Goal: Information Seeking & Learning: Check status

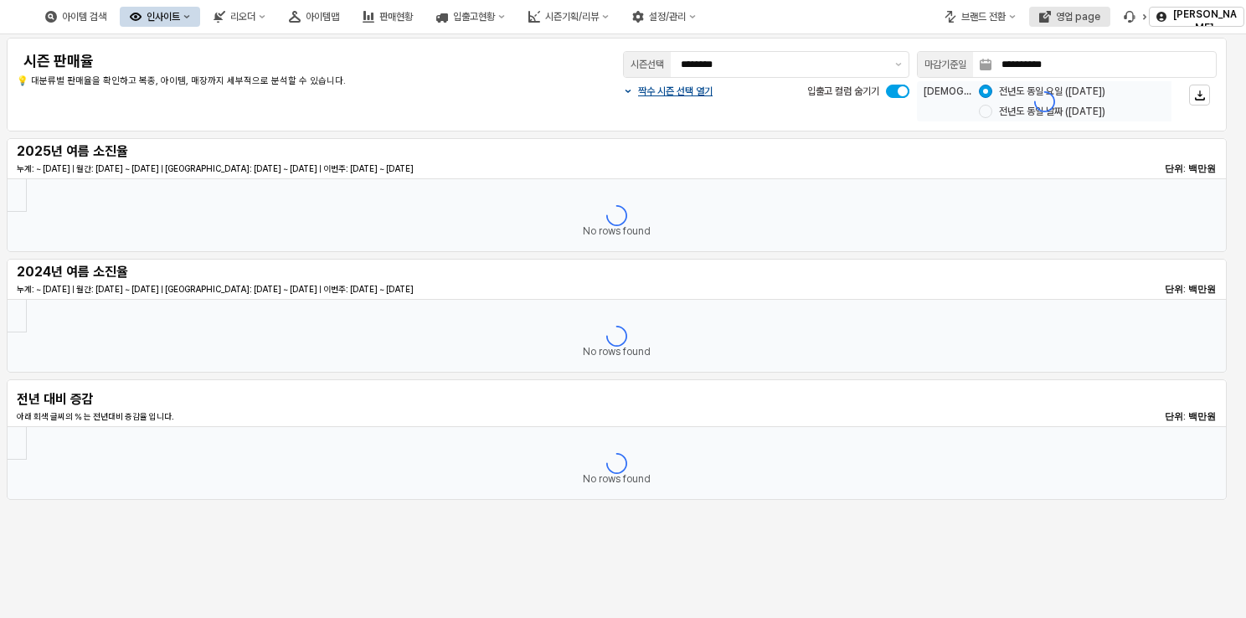
click at [1090, 11] on div "영업 page" at bounding box center [1078, 17] width 44 height 12
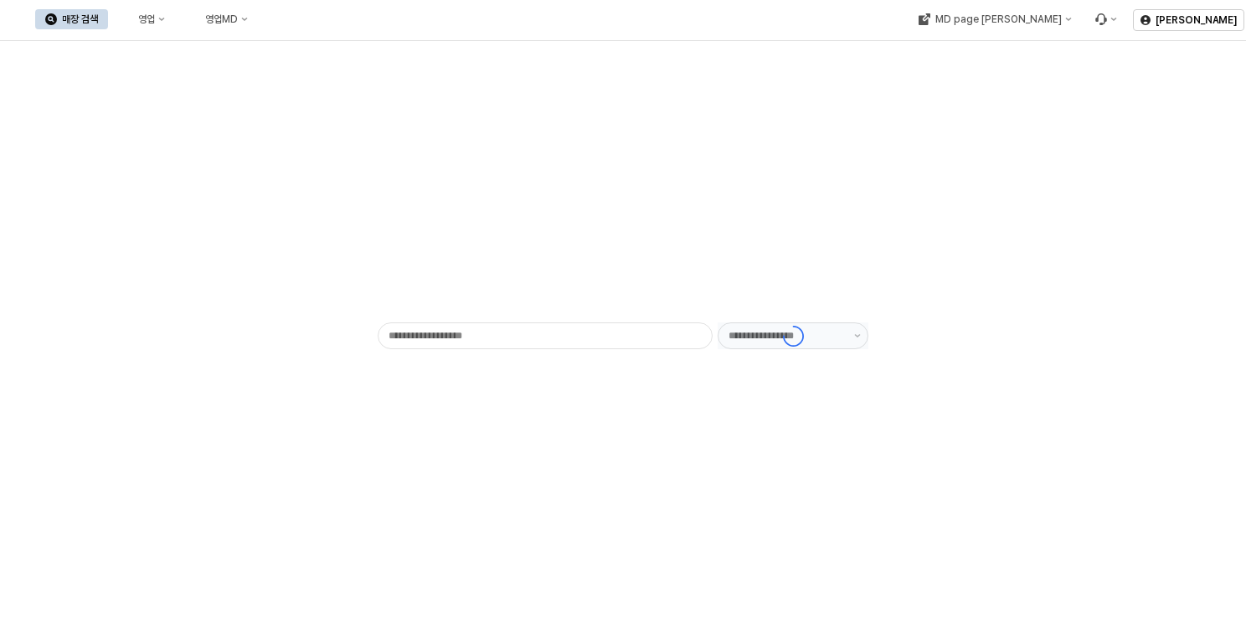
type input "******"
click at [155, 23] on div "영업" at bounding box center [146, 19] width 17 height 12
click at [310, 44] on div "목표매출 달성현황" at bounding box center [330, 50] width 89 height 13
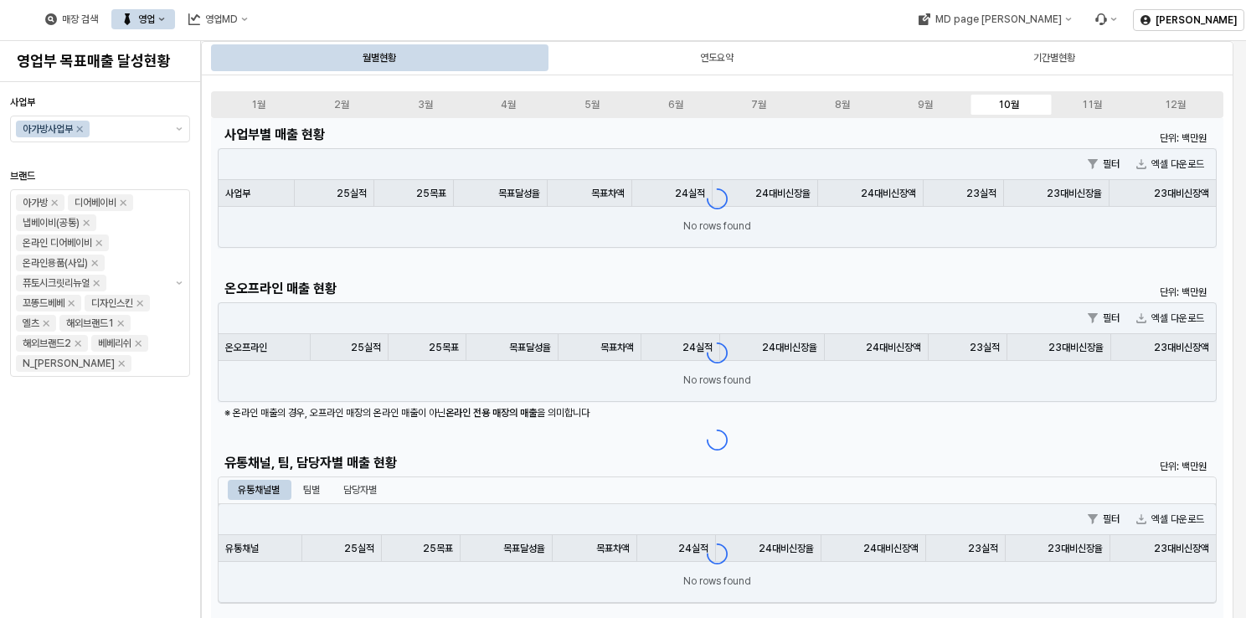
click at [1219, 113] on div "1월 2월 3월 4월 5월 6월 7월 8월 9월 10월 11월 12월" at bounding box center [717, 104] width 1012 height 27
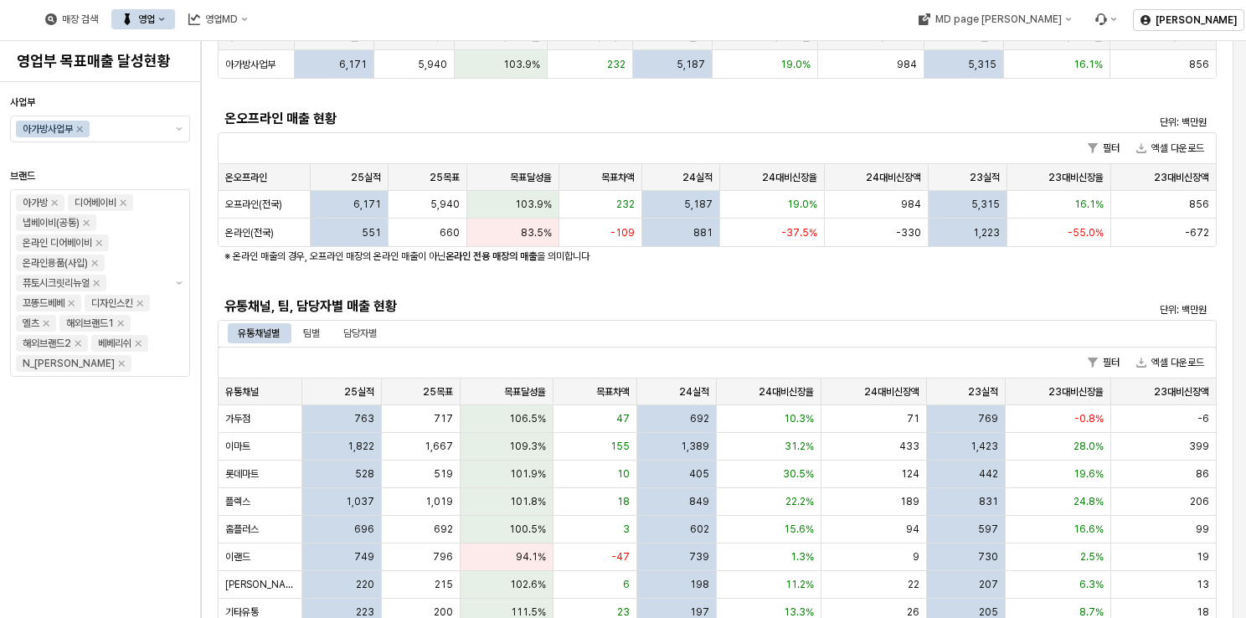
scroll to position [167, 0]
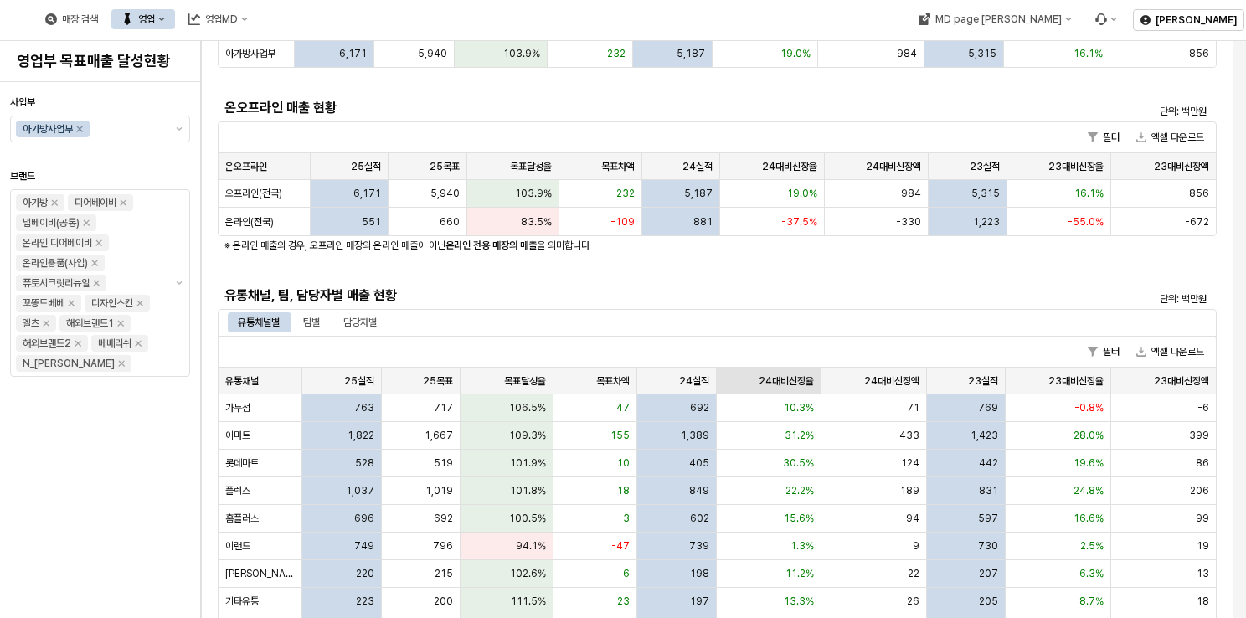
click at [772, 383] on div "24대비신장율 24대비신장율" at bounding box center [769, 381] width 105 height 27
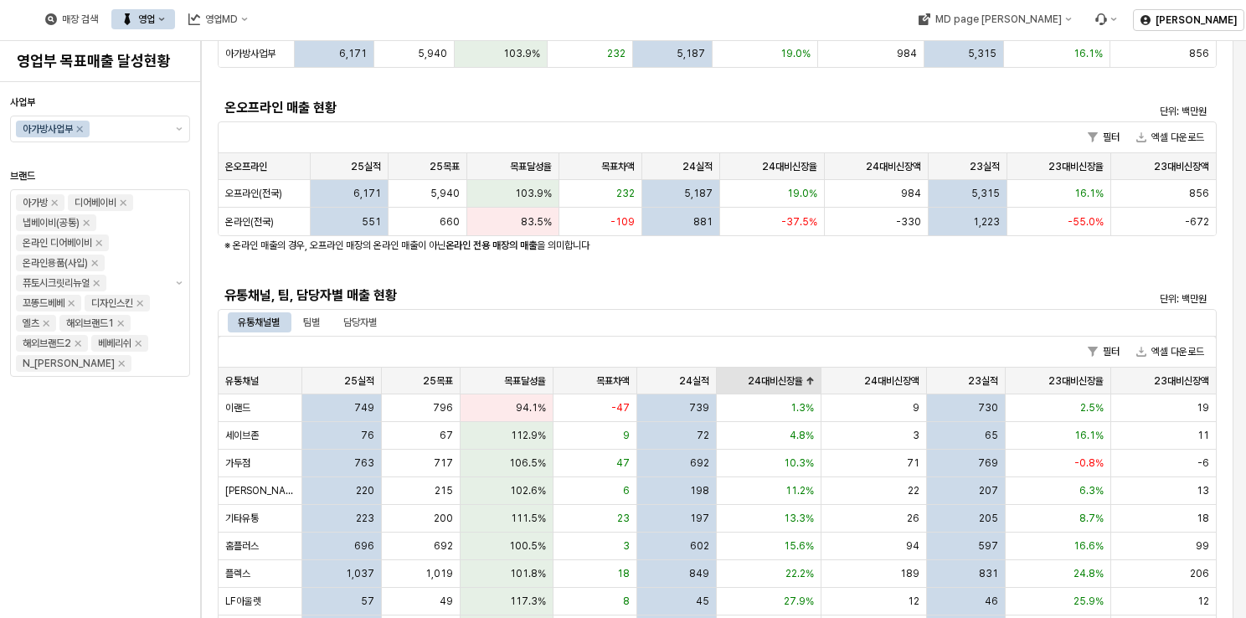
click at [784, 373] on div "24대비신장율 24대비신장율" at bounding box center [769, 381] width 105 height 27
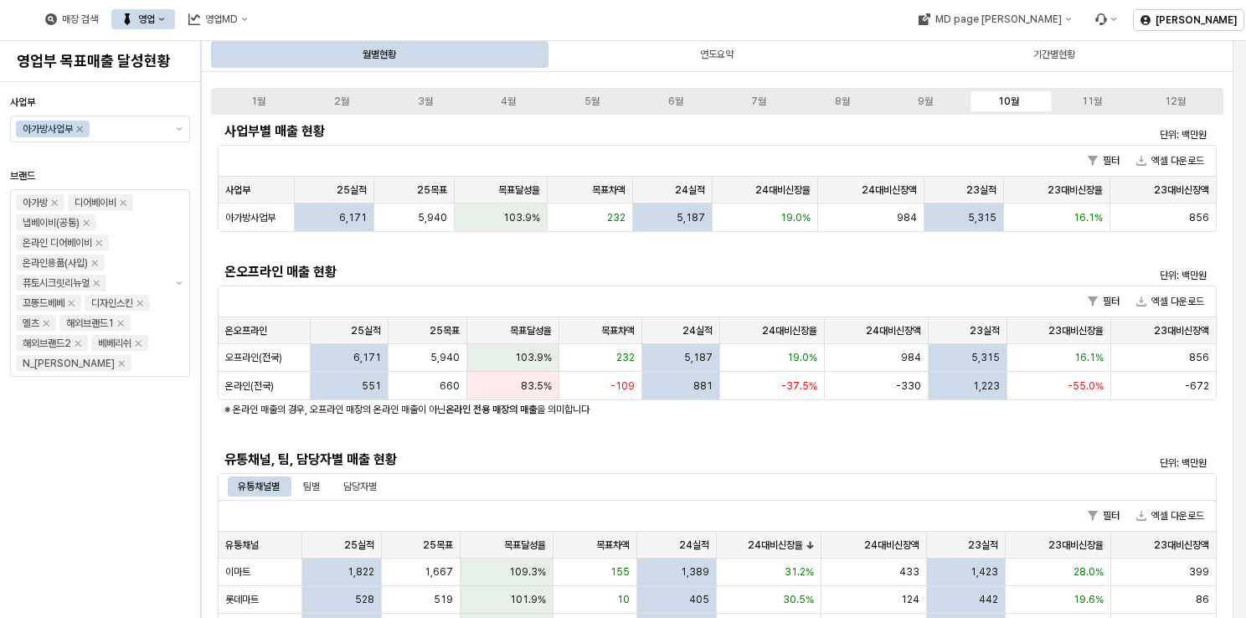
scroll to position [0, 0]
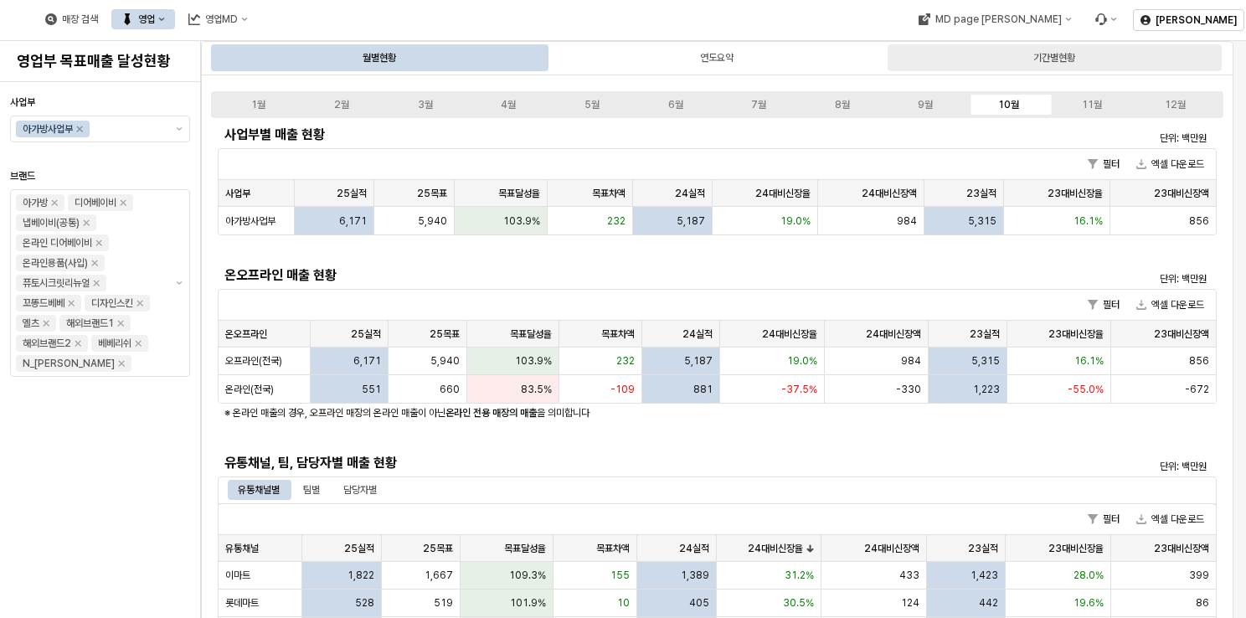
click at [944, 62] on div "기간별현황" at bounding box center [1054, 57] width 334 height 27
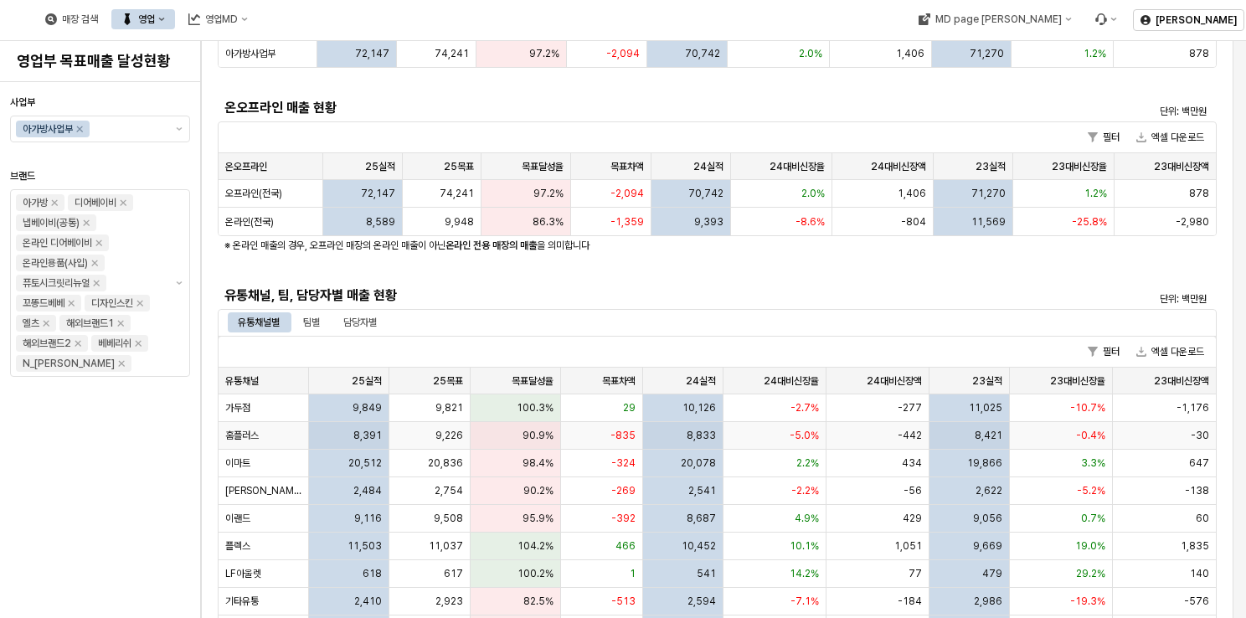
scroll to position [251, 0]
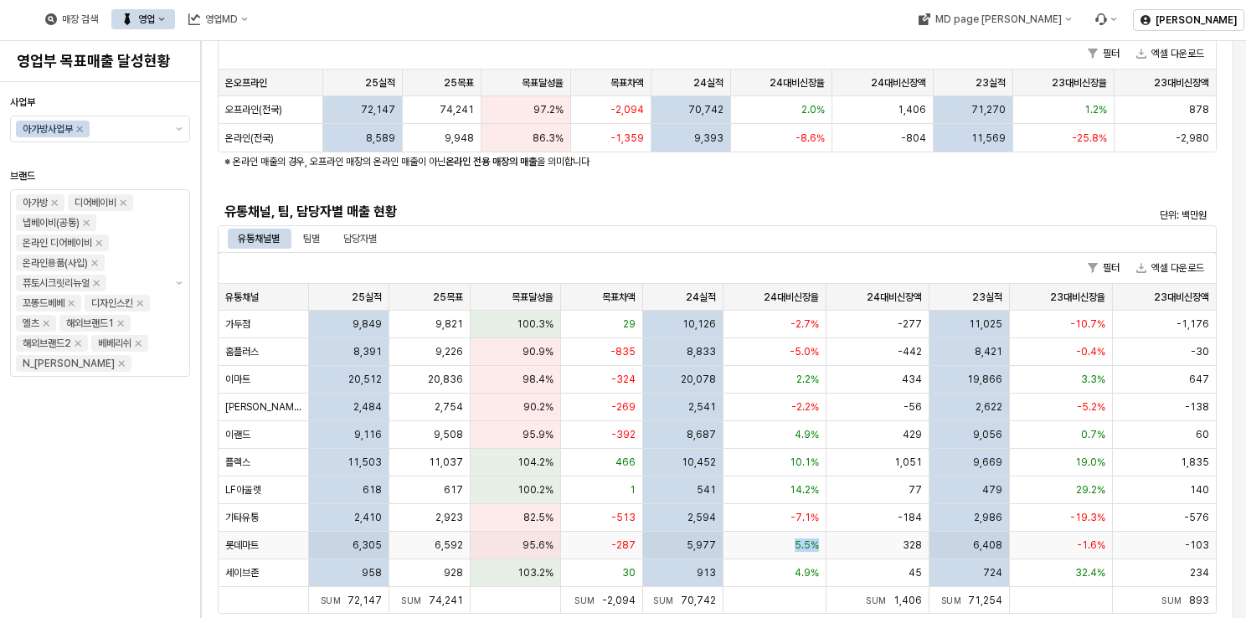
drag, startPoint x: 781, startPoint y: 551, endPoint x: 822, endPoint y: 550, distance: 41.0
click at [822, 550] on div "5.5%" at bounding box center [774, 546] width 103 height 28
drag, startPoint x: 822, startPoint y: 550, endPoint x: 783, endPoint y: 553, distance: 39.4
click at [783, 553] on div "5.5%" at bounding box center [774, 546] width 103 height 28
click at [800, 239] on div "유통채널별 팀별 담당자별" at bounding box center [717, 239] width 979 height 20
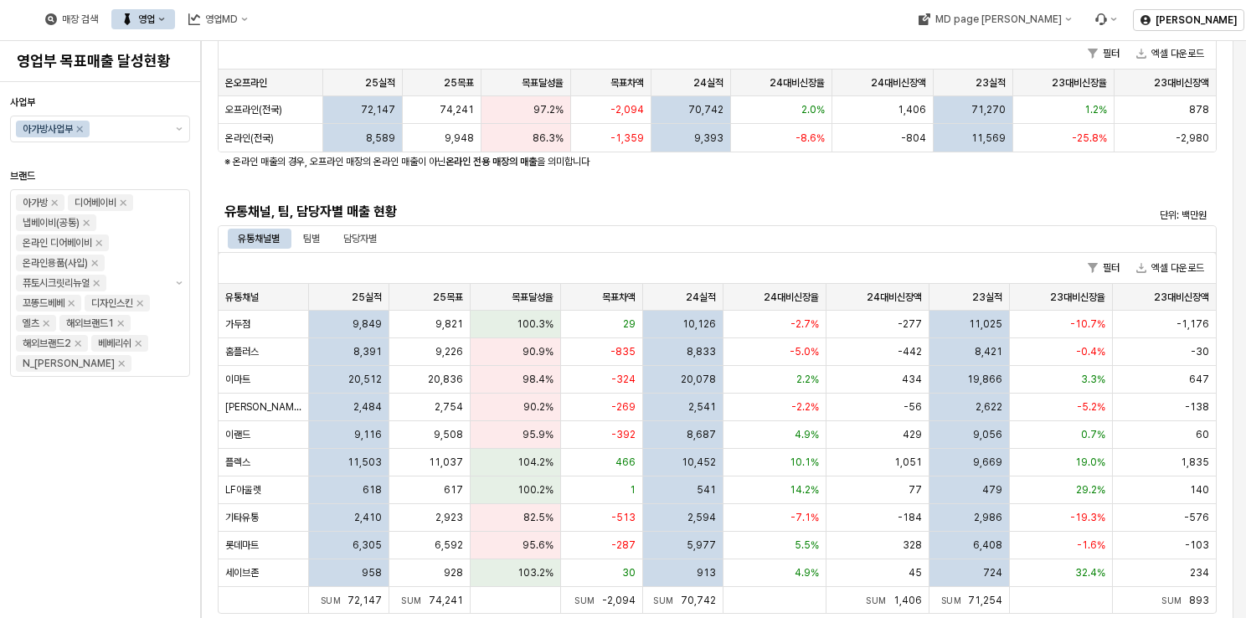
click at [739, 225] on div "유통채널별 팀별 담당자별" at bounding box center [717, 238] width 999 height 27
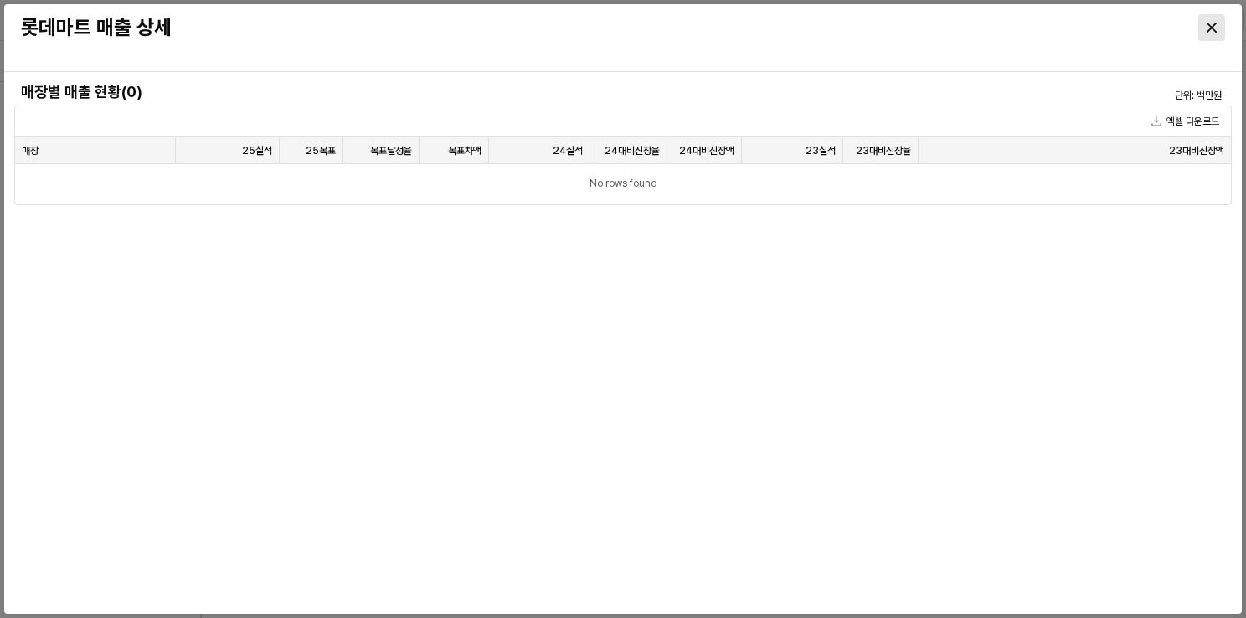
click at [1206, 33] on div "Close" at bounding box center [1211, 27] width 25 height 25
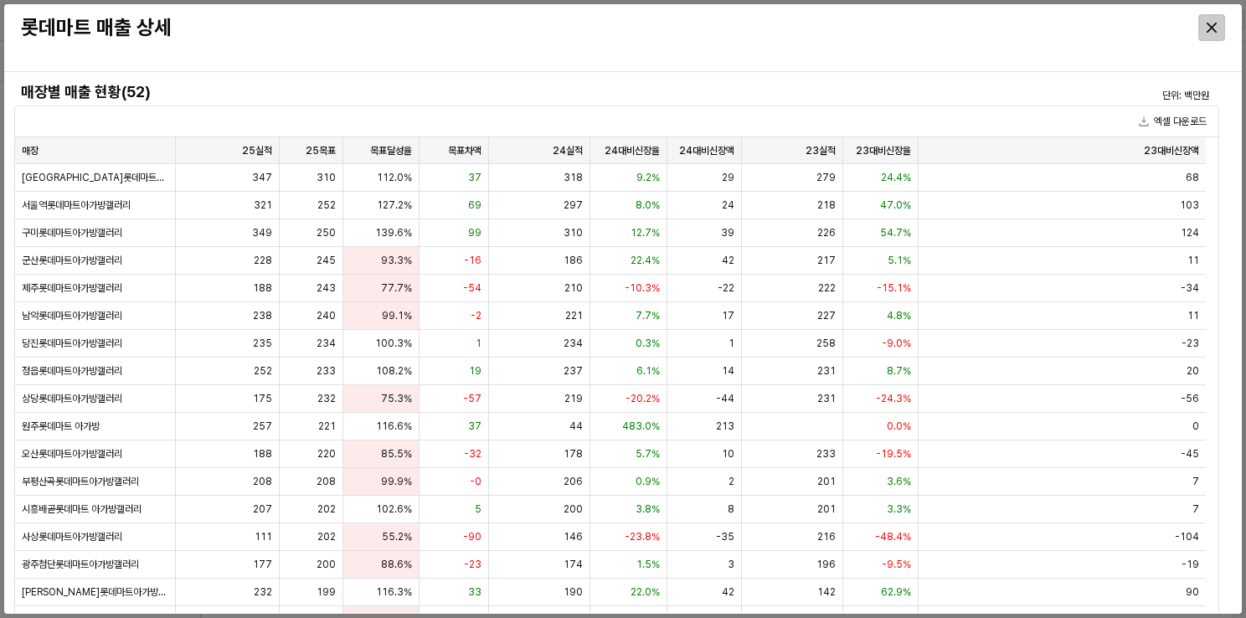
click at [1213, 25] on icon "Close" at bounding box center [1211, 28] width 10 height 10
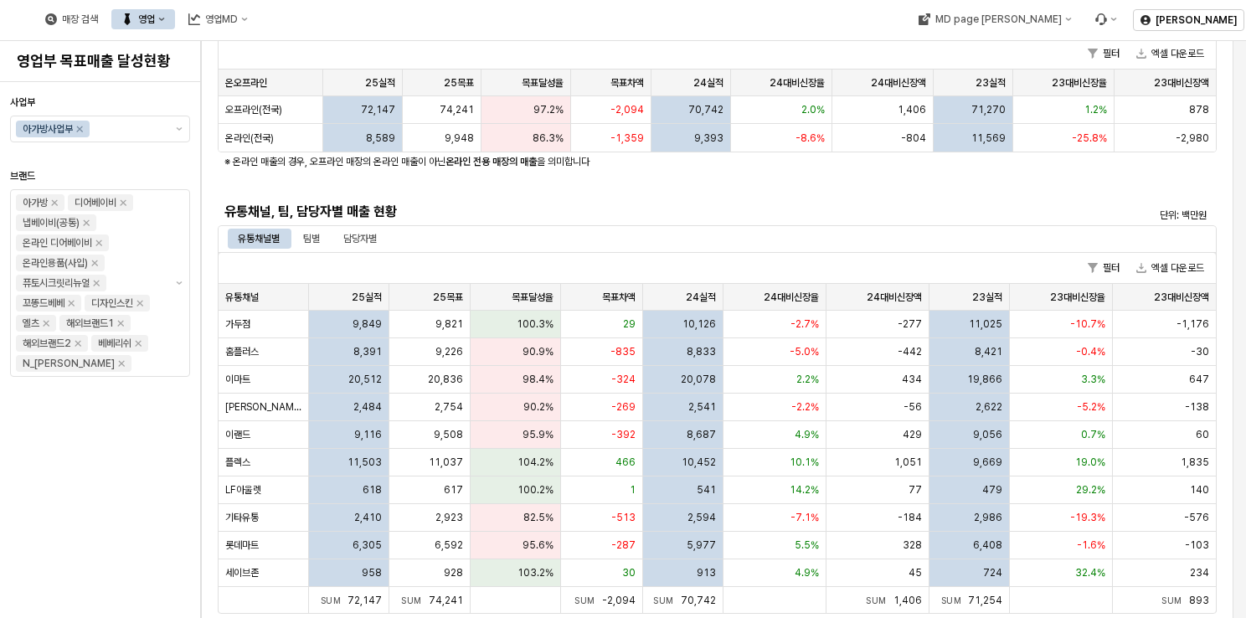
click at [747, 180] on div "사업부별 매출 현황 단위: 백만원 필터 엑셀 다운로드 사업부 사업부 25실적 25실적 25목표 25목표 목표달성율 목표달성율 목표차액 목표차액…" at bounding box center [717, 322] width 999 height 904
click at [793, 174] on div "사업부별 매출 현황 단위: 백만원 필터 엑셀 다운로드 사업부 사업부 25실적 25실적 25목표 25목표 목표달성율 목표달성율 목표차액 목표차액…" at bounding box center [717, 322] width 999 height 904
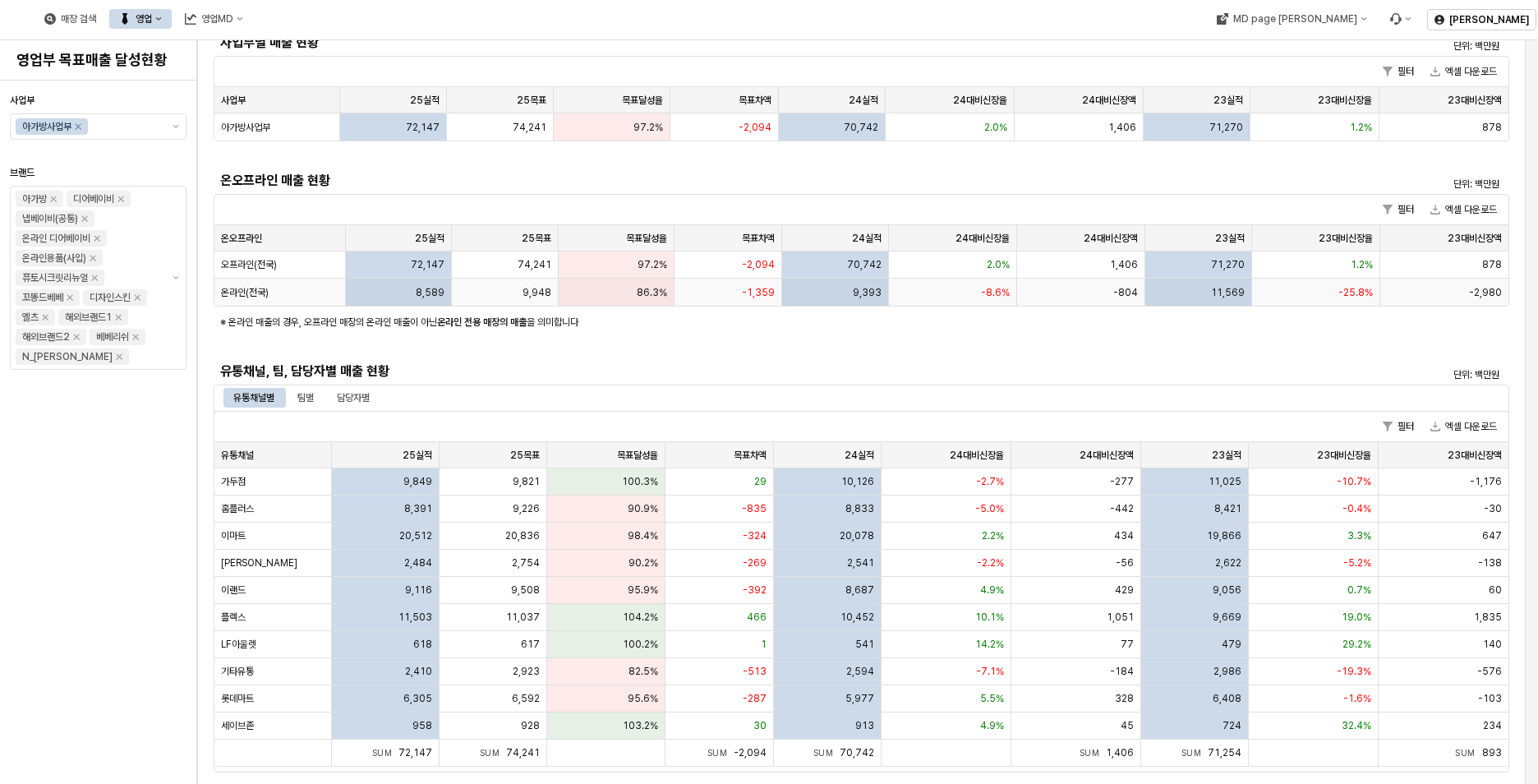
scroll to position [0, 0]
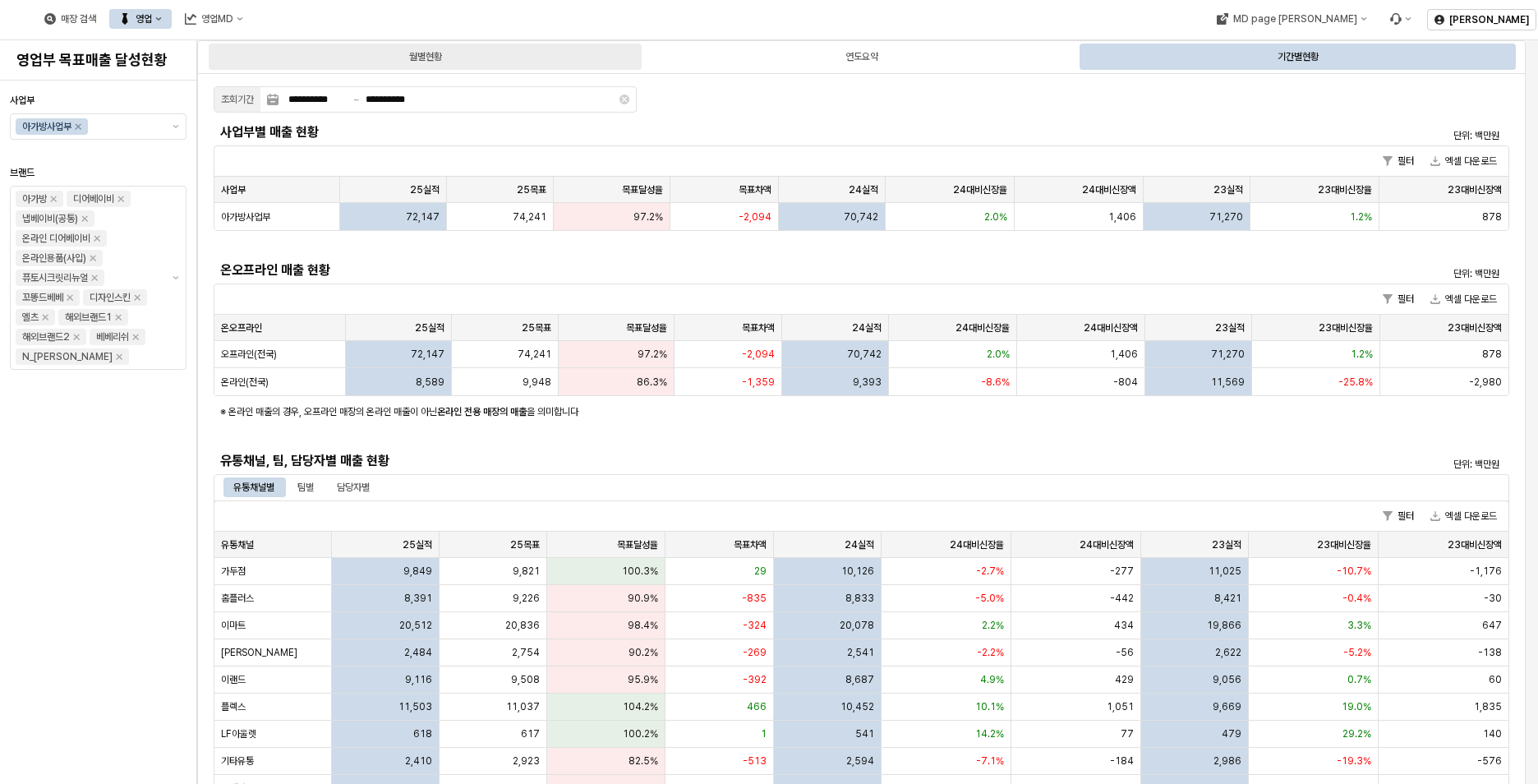
click at [439, 60] on div "월별현황" at bounding box center [425, 57] width 32 height 20
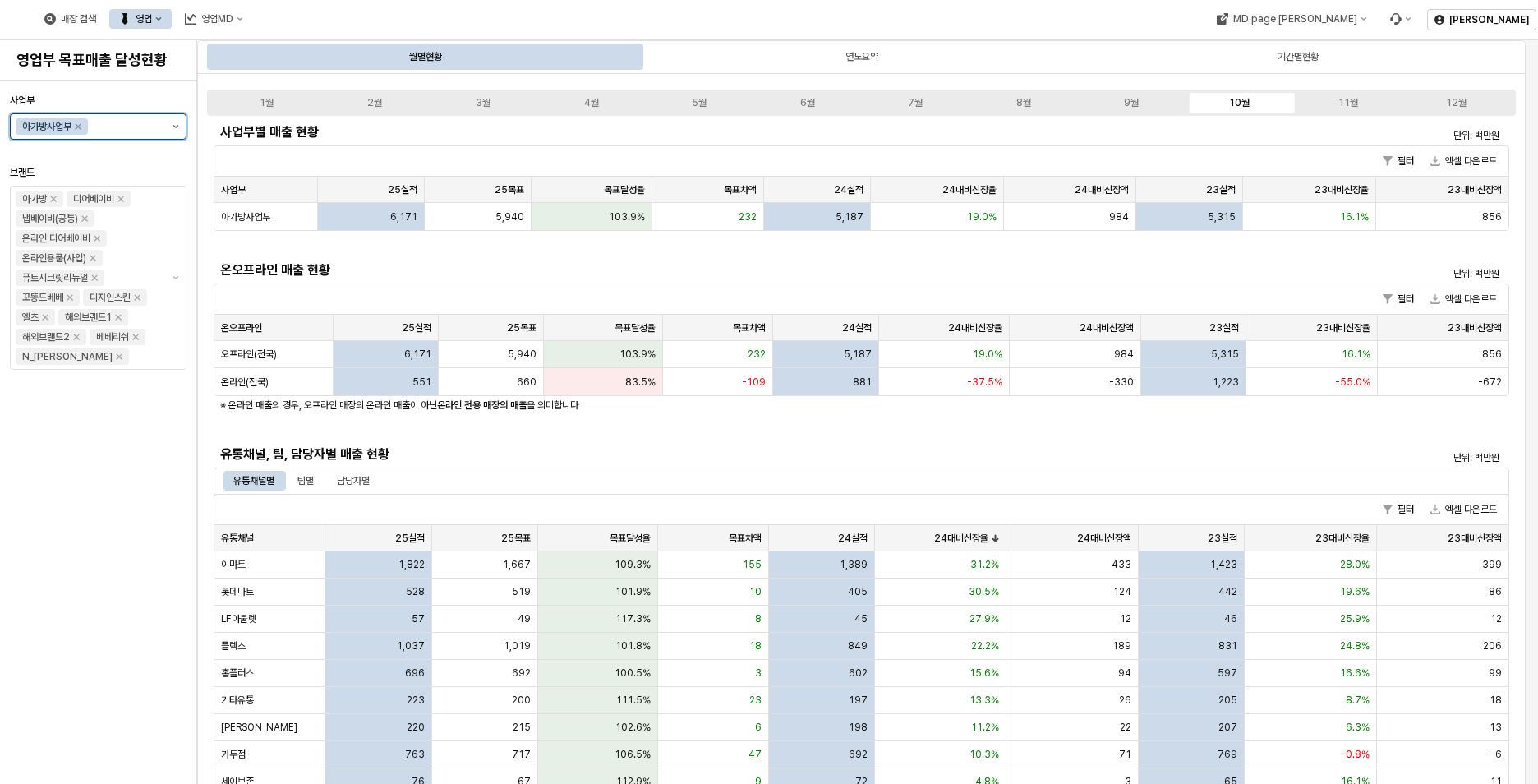
click at [178, 123] on button "제안 사항 표시" at bounding box center [176, 126] width 20 height 25
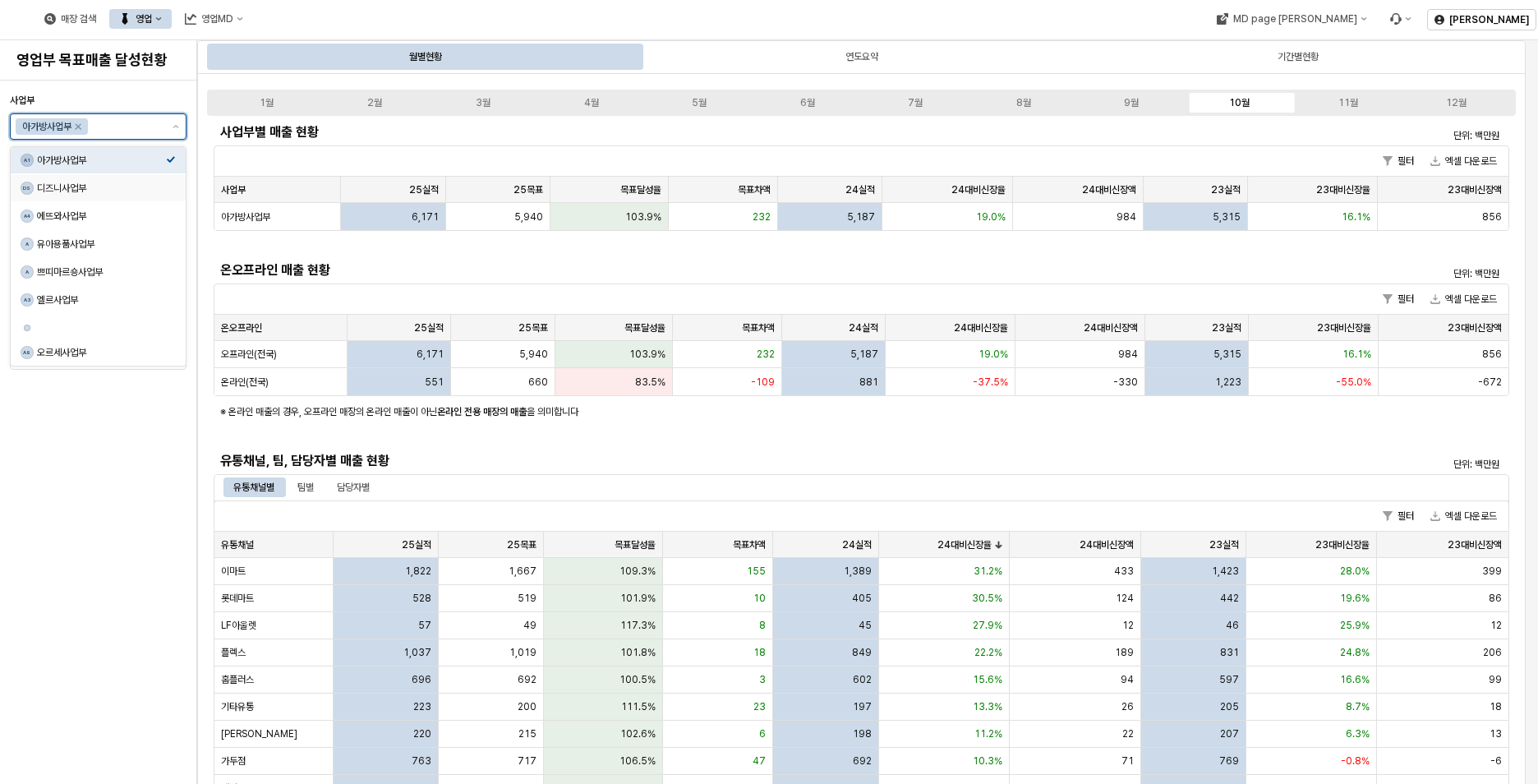
click at [94, 189] on div "디즈니사업부" at bounding box center [101, 187] width 129 height 13
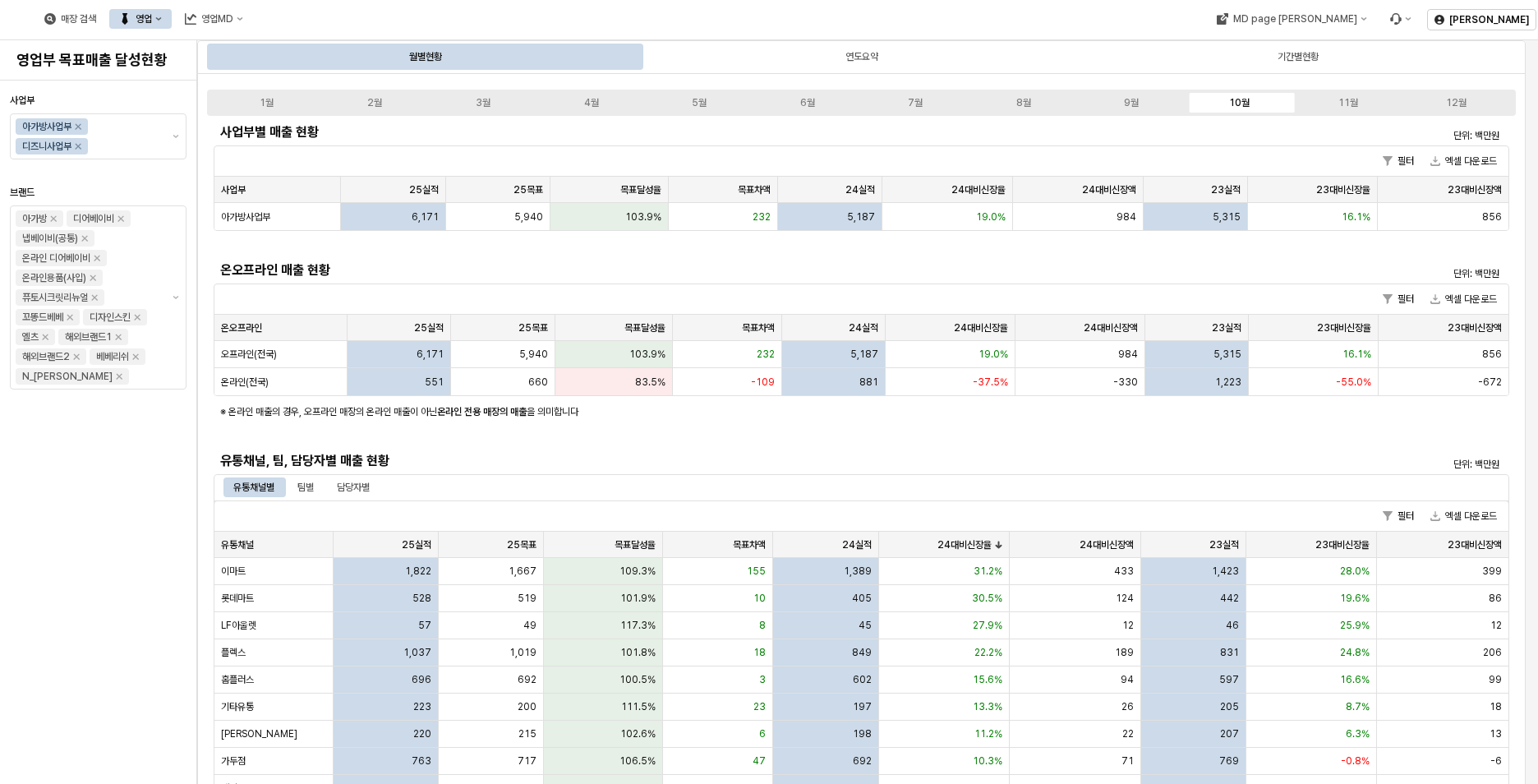
click at [148, 532] on div "사업부 아가방사업부 디즈니사업부 브랜드 아가방 디어베이비 냅베이비(공통) 온라인 디어베이비 온라인용품(사입) 퓨토시크릿리뉴얼 꼬똥드베베 디자인…" at bounding box center [98, 432] width 177 height 690
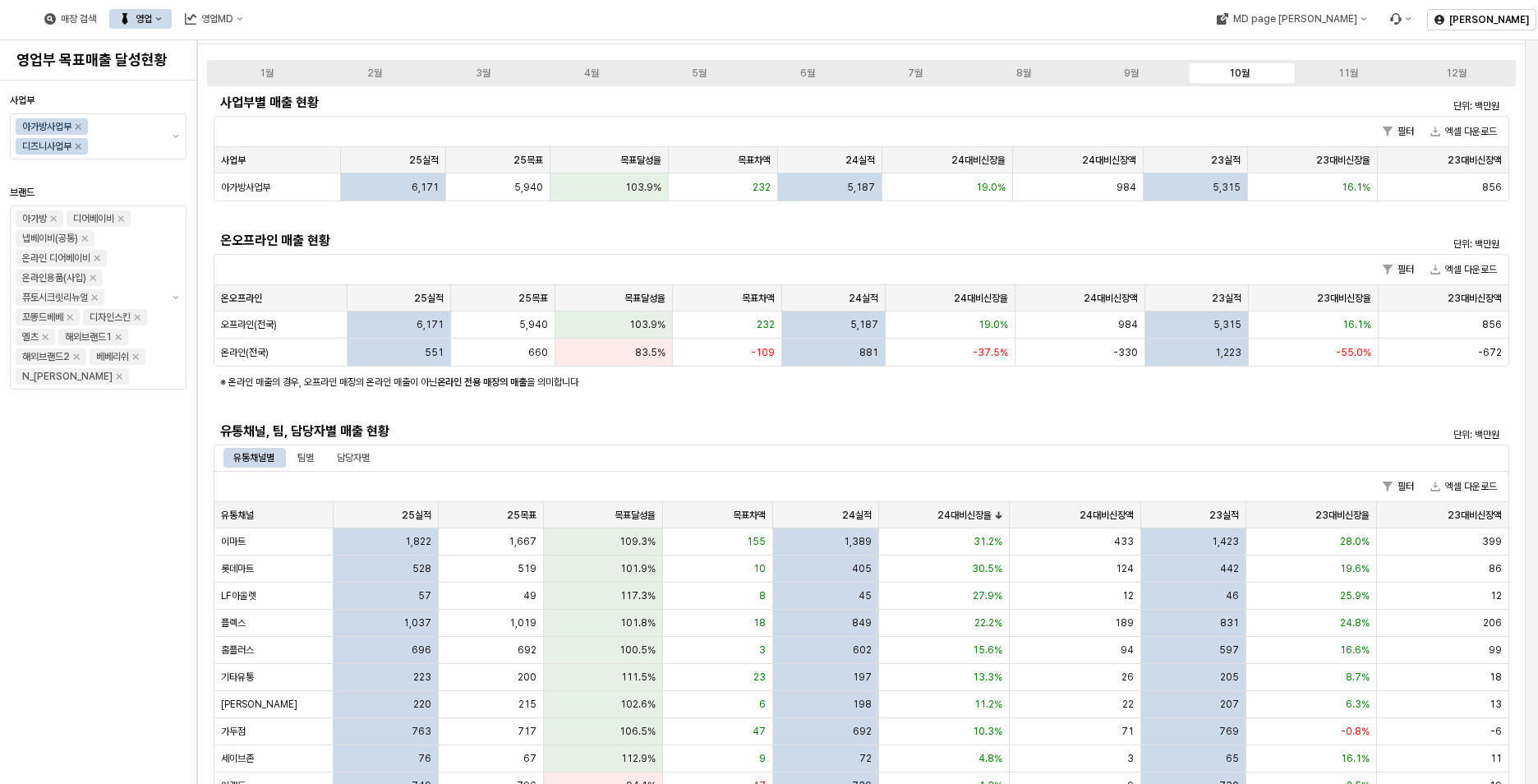
scroll to position [82, 0]
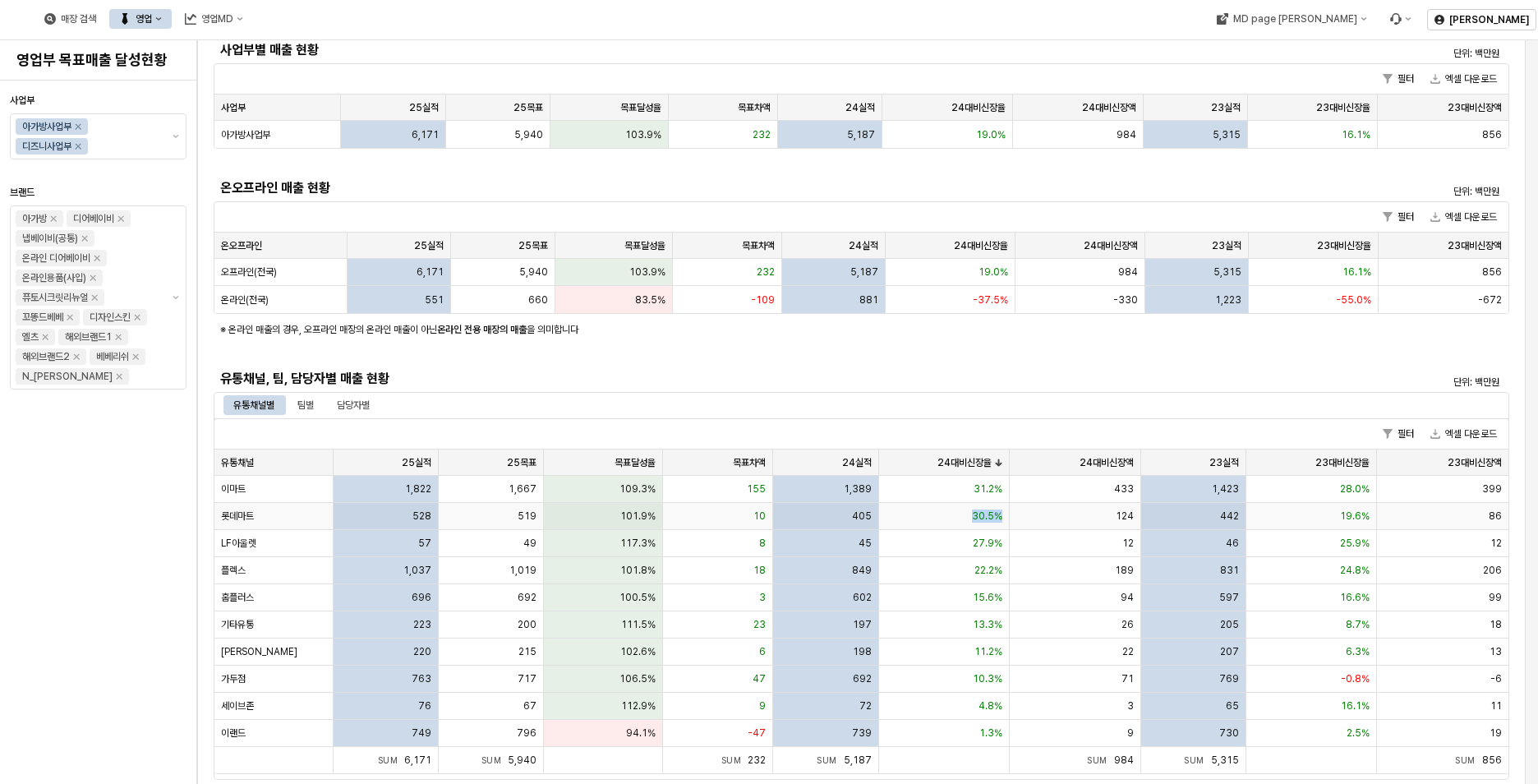
drag, startPoint x: 946, startPoint y: 514, endPoint x: 1024, endPoint y: 512, distance: 78.0
click at [1024, 512] on div "롯데마트 528 519 101.9% 10 405 30.5% 124 442 19.6% 86" at bounding box center [862, 516] width 1295 height 27
drag, startPoint x: 1024, startPoint y: 512, endPoint x: 935, endPoint y: 387, distance: 153.4
click at [935, 387] on div "유통채널, 팀, 담당자별 매출 현황" at bounding box center [699, 379] width 959 height 20
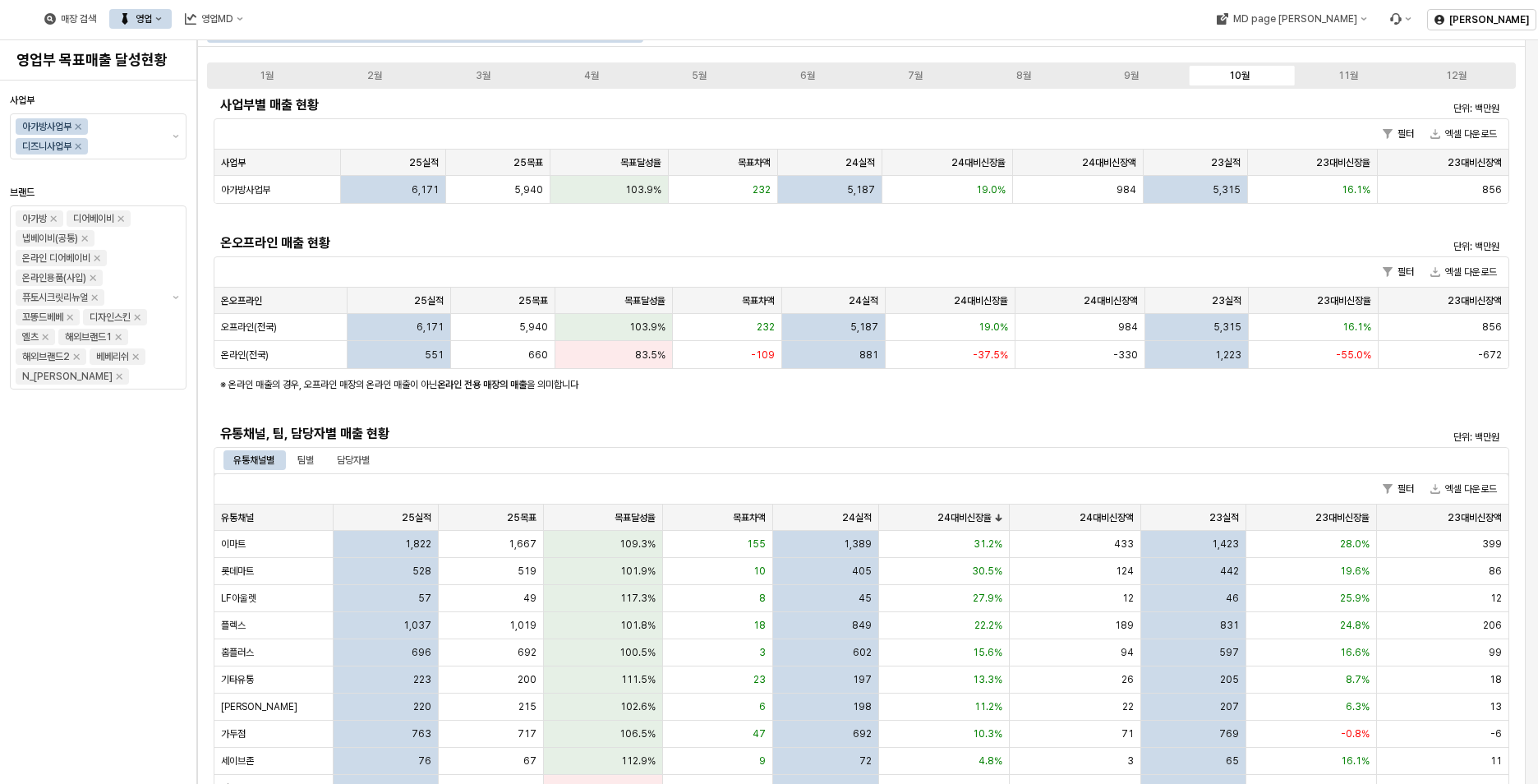
scroll to position [0, 0]
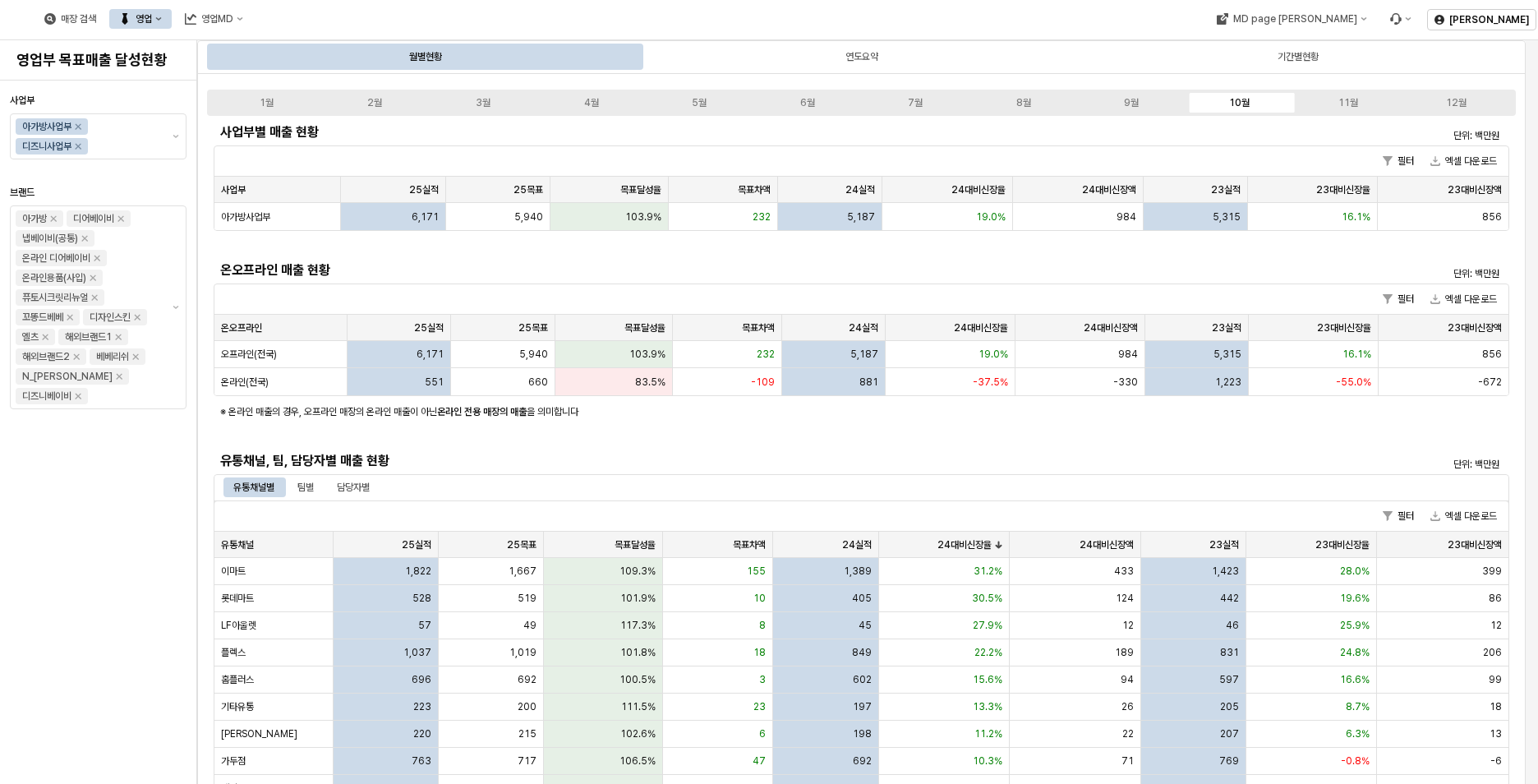
click at [853, 53] on div "연도요약" at bounding box center [862, 57] width 32 height 20
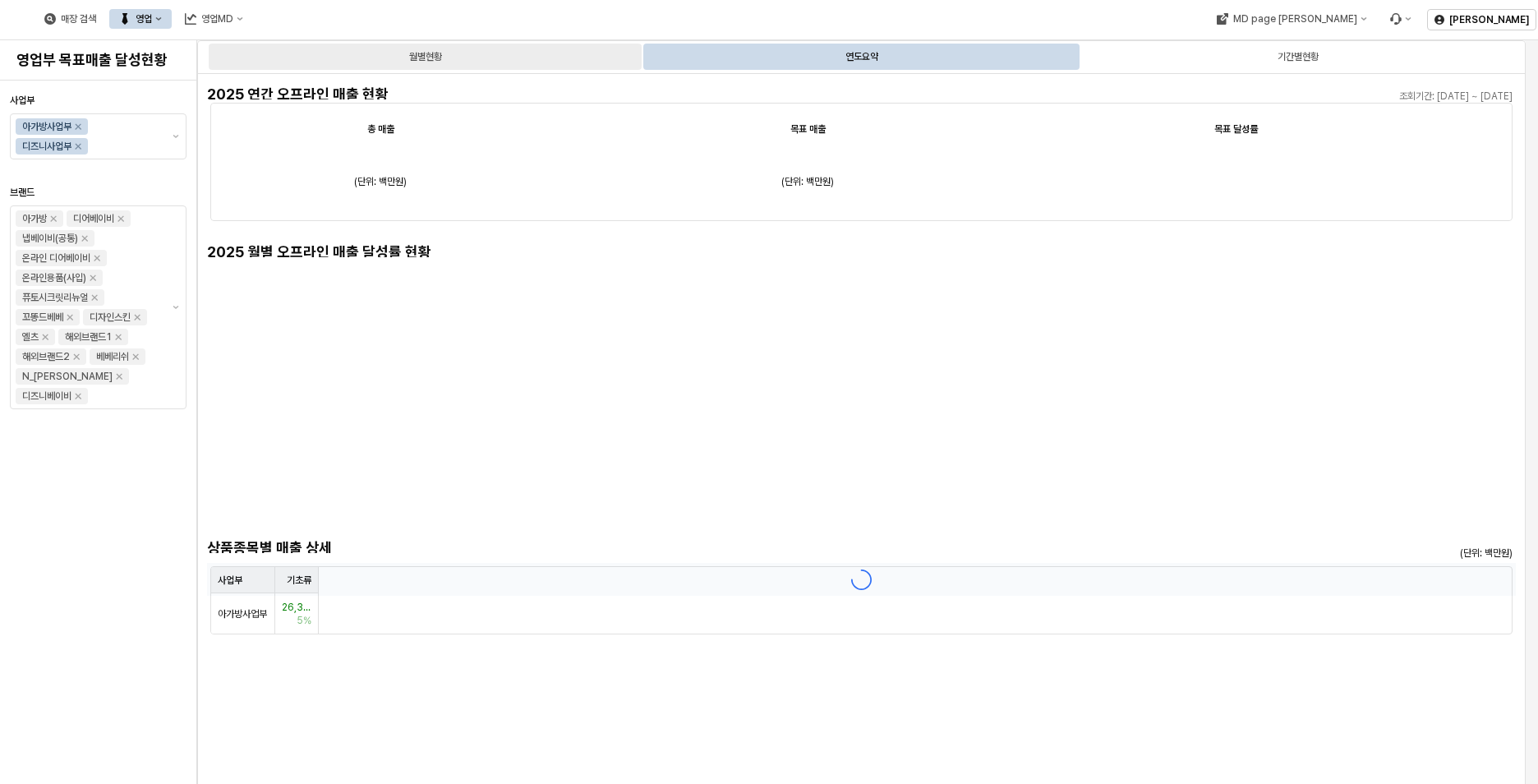
click at [475, 53] on div "월별현황" at bounding box center [425, 56] width 433 height 26
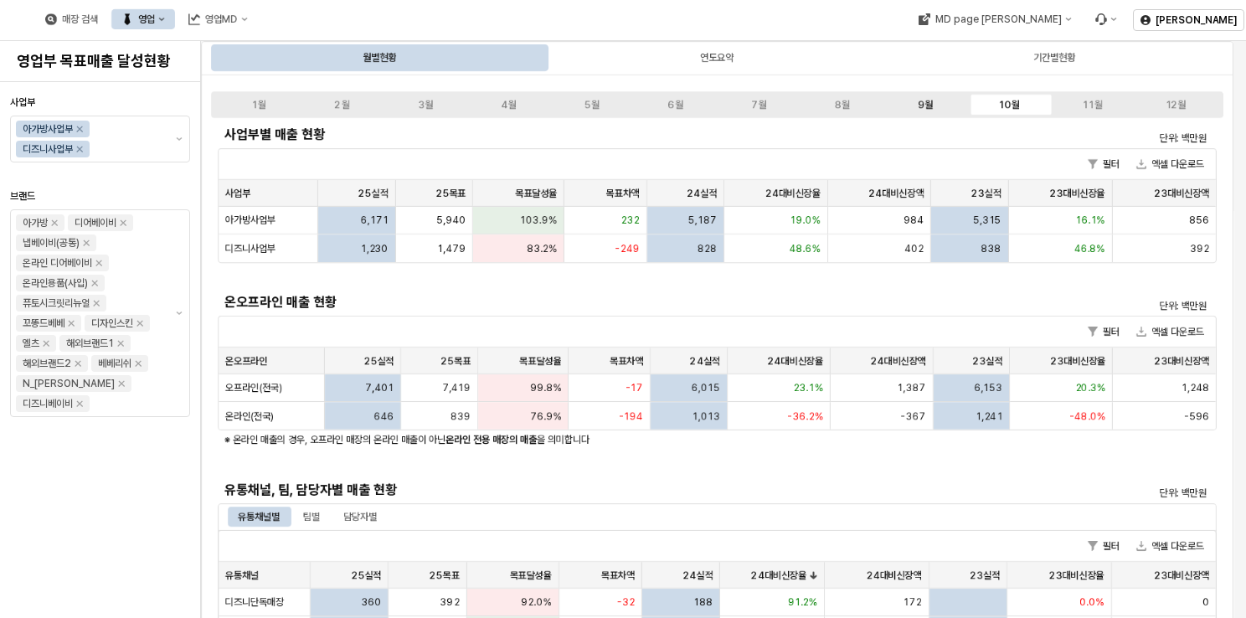
click at [959, 107] on label "9월" at bounding box center [926, 104] width 84 height 15
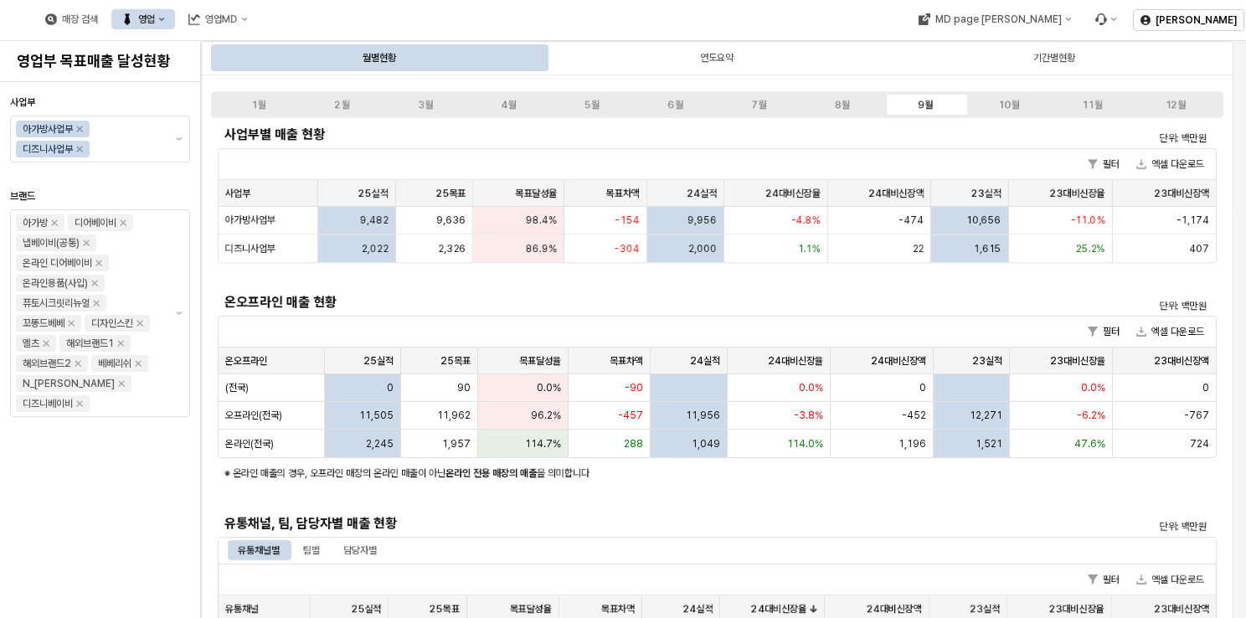
click at [717, 149] on div "필터 엑셀 다운로드" at bounding box center [717, 164] width 997 height 31
click at [749, 153] on div "필터 엑셀 다운로드" at bounding box center [717, 164] width 997 height 31
